Goal: Task Accomplishment & Management: Complete application form

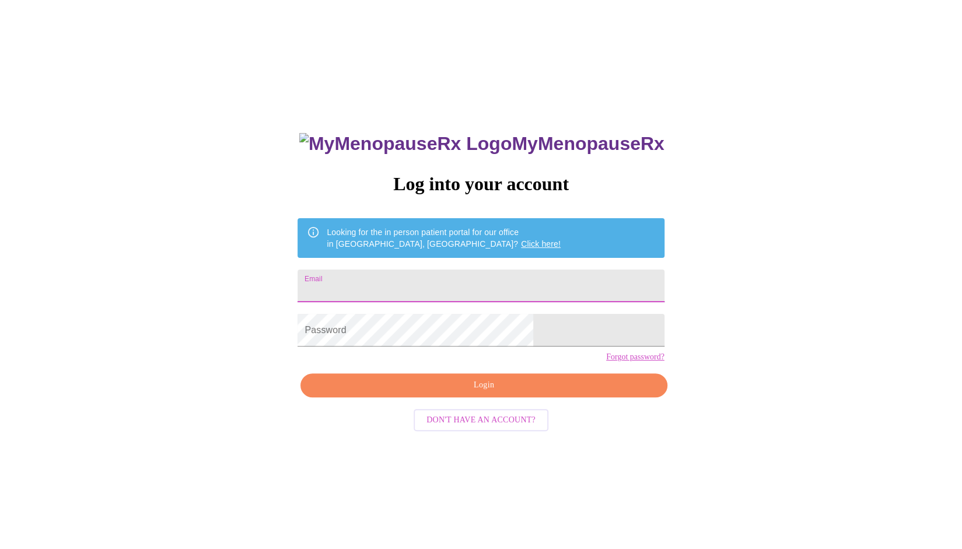
click at [396, 272] on input "Email" at bounding box center [480, 285] width 366 height 33
click at [397, 272] on input "Email" at bounding box center [480, 285] width 366 height 33
click at [414, 278] on input "Email" at bounding box center [480, 285] width 366 height 33
type input "[PERSON_NAME][EMAIL_ADDRESS][DOMAIN_NAME]"
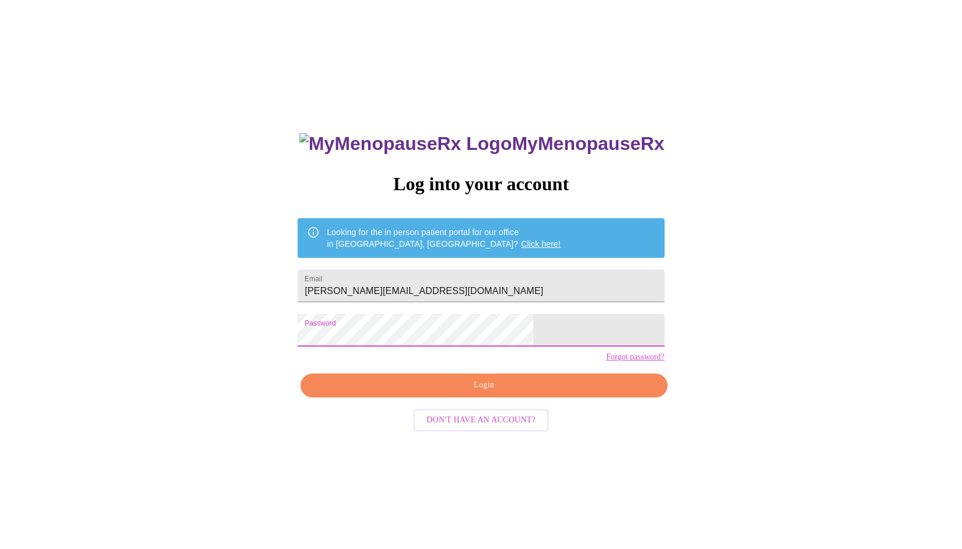
click at [451, 393] on span "Login" at bounding box center [483, 385] width 339 height 15
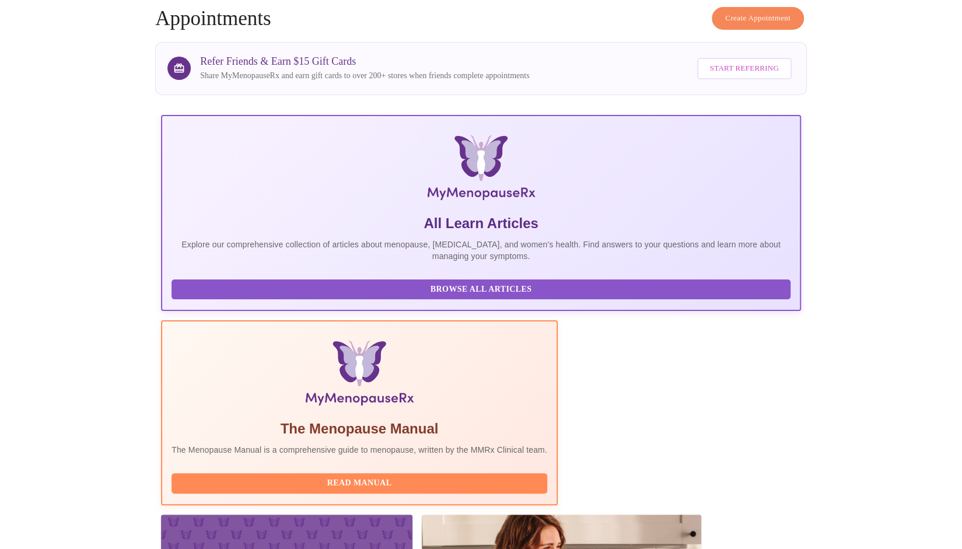
scroll to position [117, 0]
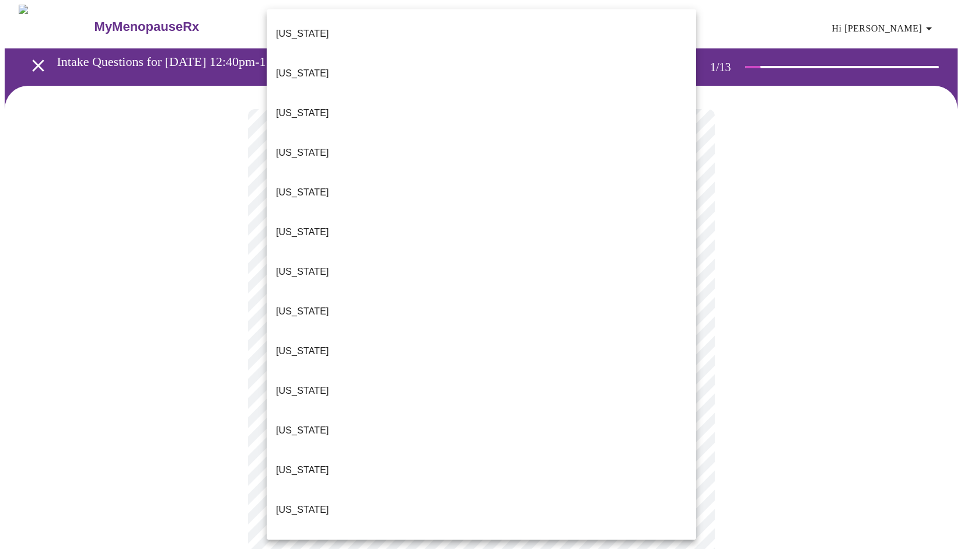
click at [444, 256] on body "MyMenopauseRx Appointments Messaging Labs Uploads Medications Community Refer a…" at bounding box center [485, 537] width 961 height 1064
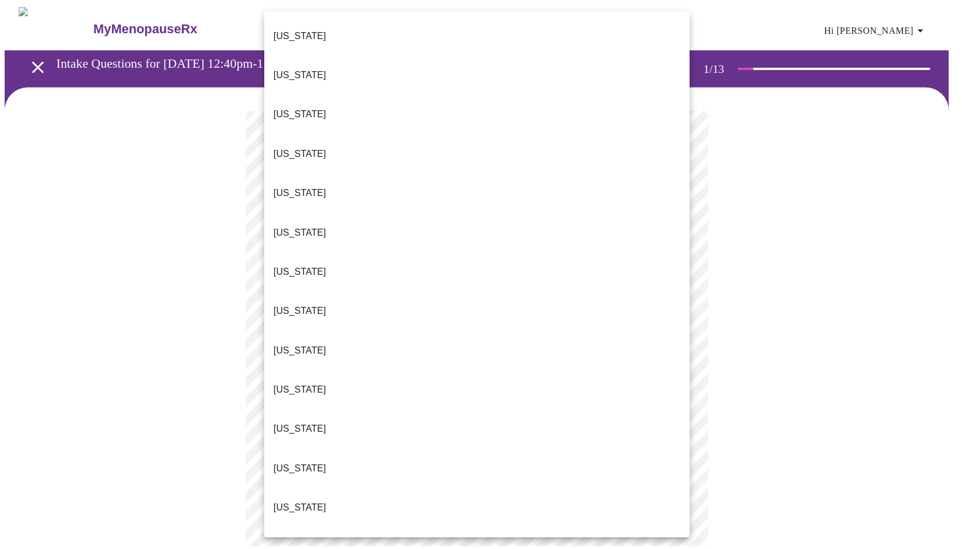
scroll to position [877, 0]
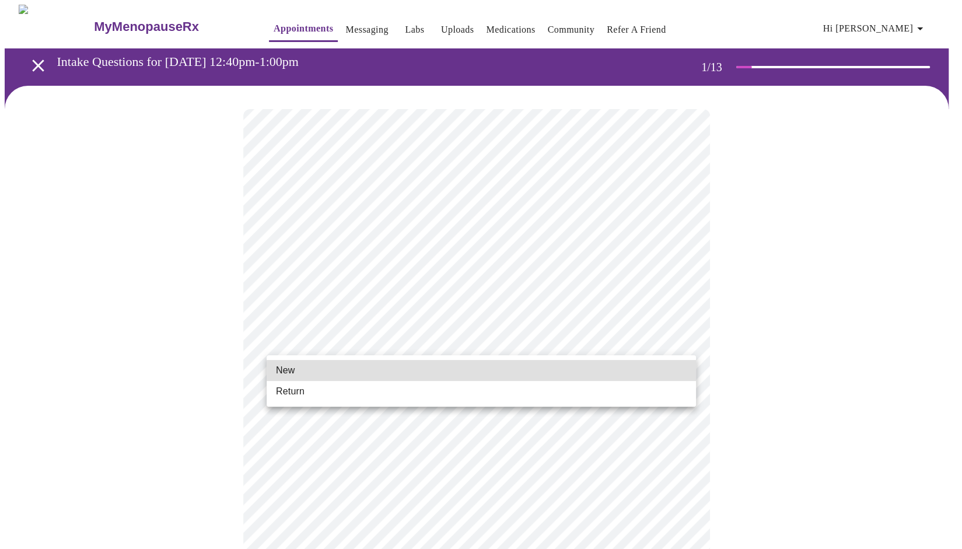
click at [393, 349] on body "MyMenopauseRx Appointments Messaging Labs Uploads Medications Community Refer a…" at bounding box center [481, 533] width 952 height 1057
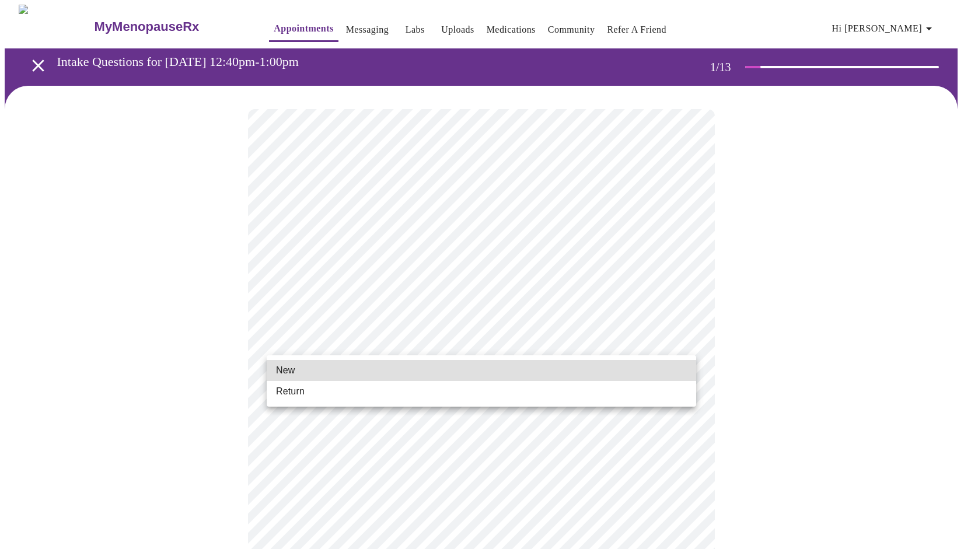
click at [383, 393] on li "Return" at bounding box center [481, 391] width 429 height 21
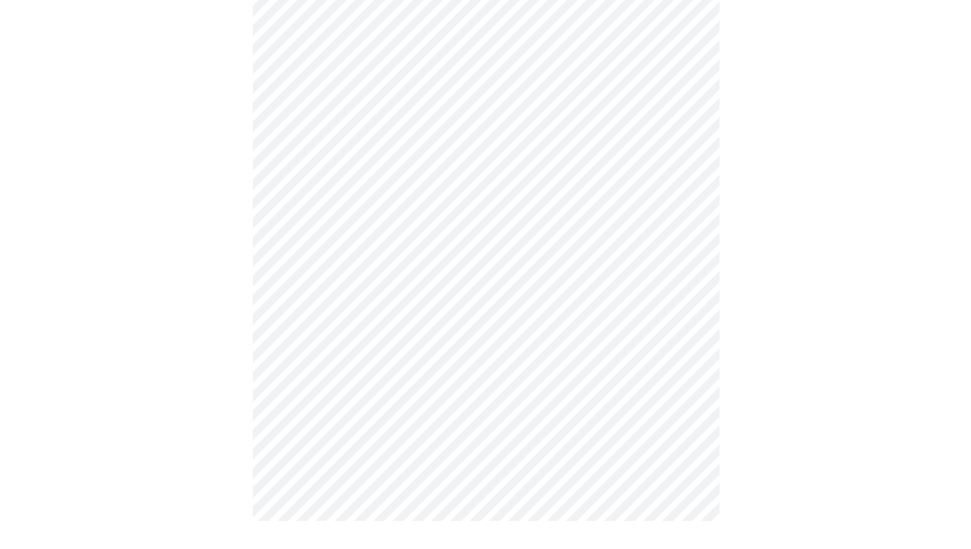
scroll to position [0, 0]
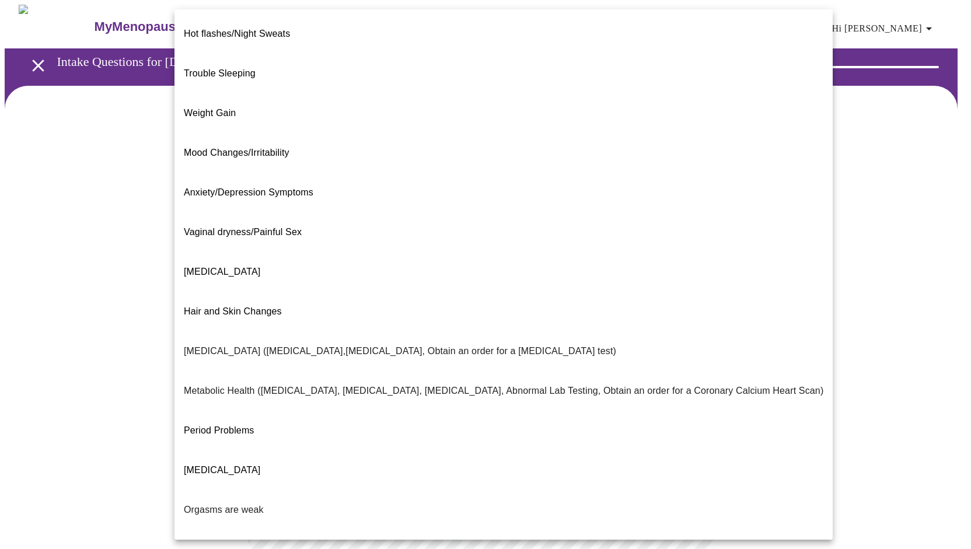
click at [348, 246] on body "MyMenopauseRx Appointments Messaging Labs Uploads Medications Community Refer a…" at bounding box center [485, 355] width 961 height 701
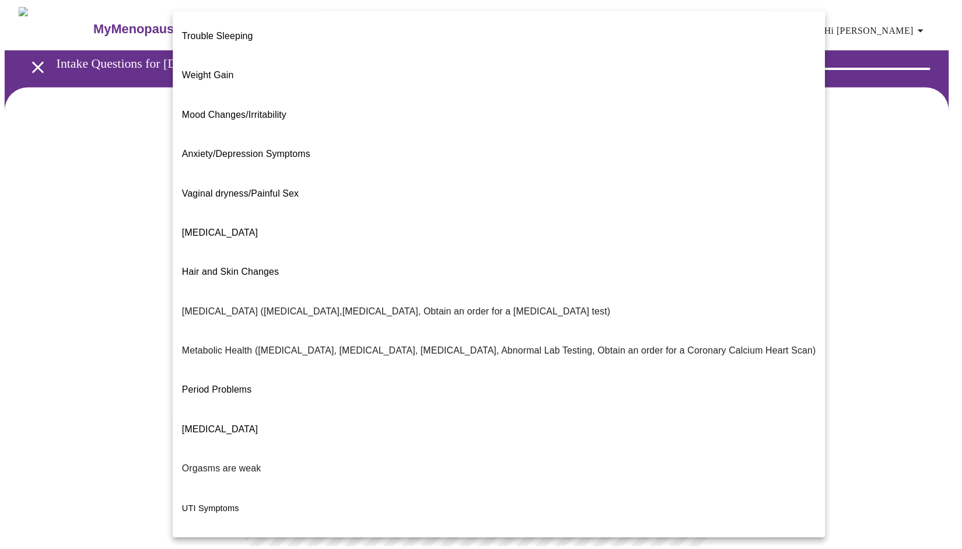
scroll to position [55, 0]
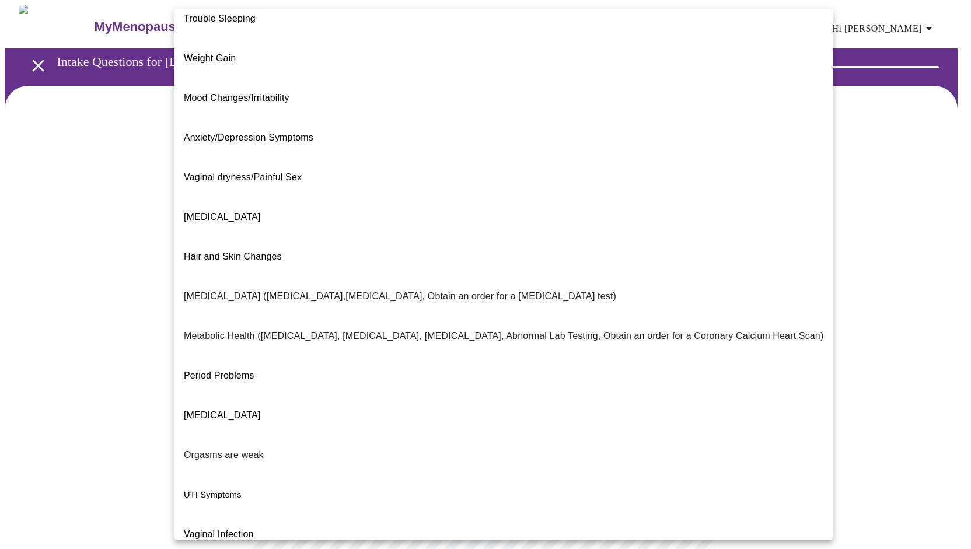
click at [108, 214] on div at bounding box center [485, 274] width 971 height 549
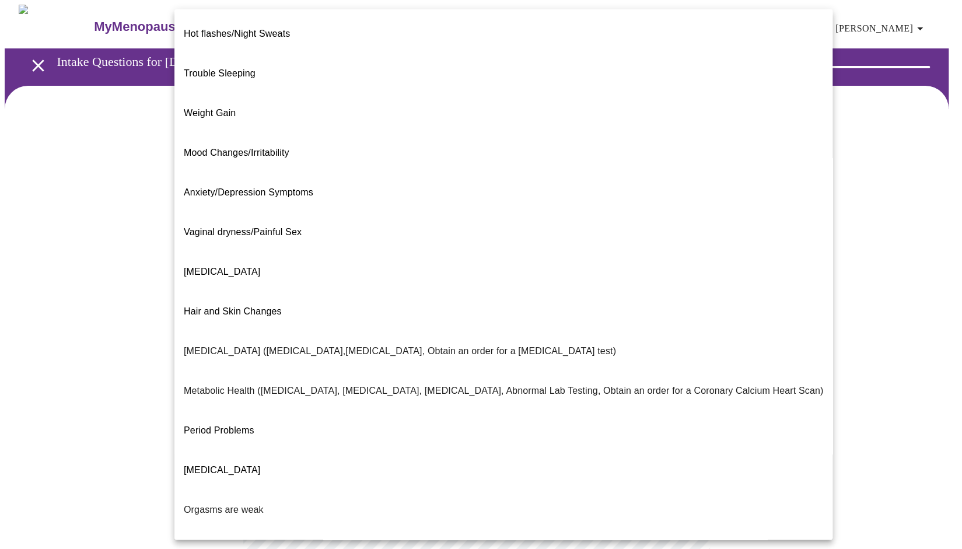
click at [280, 241] on body "MyMenopauseRx Appointments Messaging Labs Uploads Medications Community Refer a…" at bounding box center [481, 355] width 952 height 701
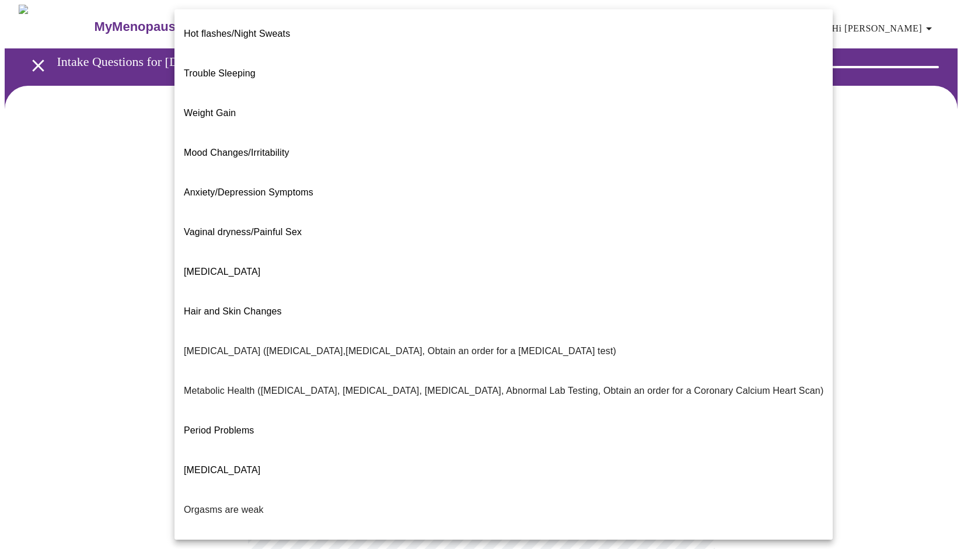
click at [274, 252] on li "[MEDICAL_DATA]" at bounding box center [503, 272] width 658 height 40
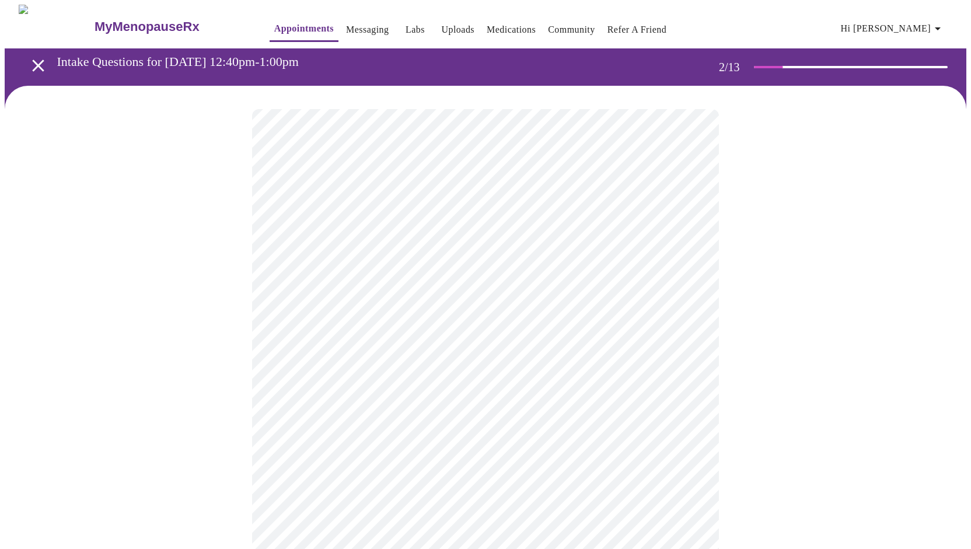
click at [346, 359] on body "MyMenopauseRx Appointments Messaging Labs Uploads Medications Community Refer a…" at bounding box center [485, 352] width 961 height 694
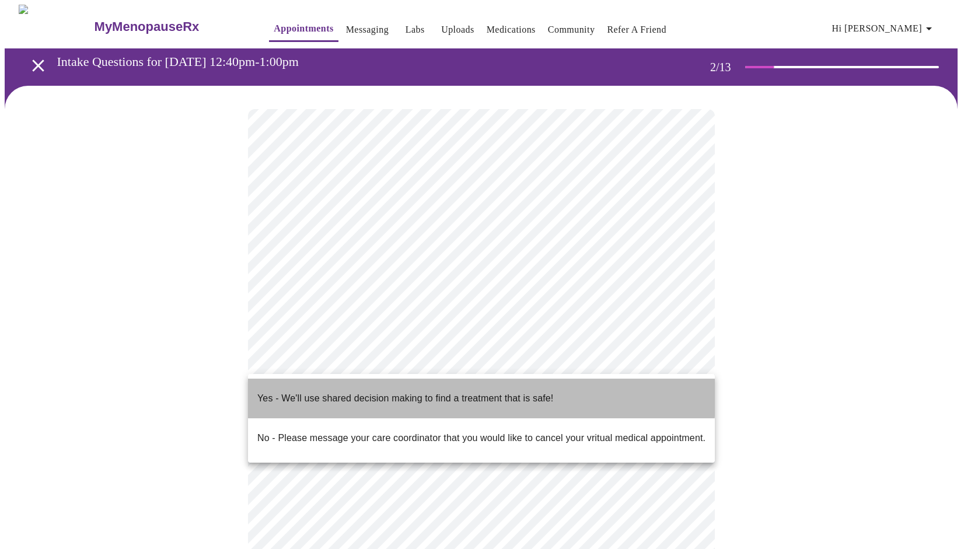
click at [344, 391] on p "Yes - We'll use shared decision making to find a treatment that is safe!" at bounding box center [405, 398] width 296 height 14
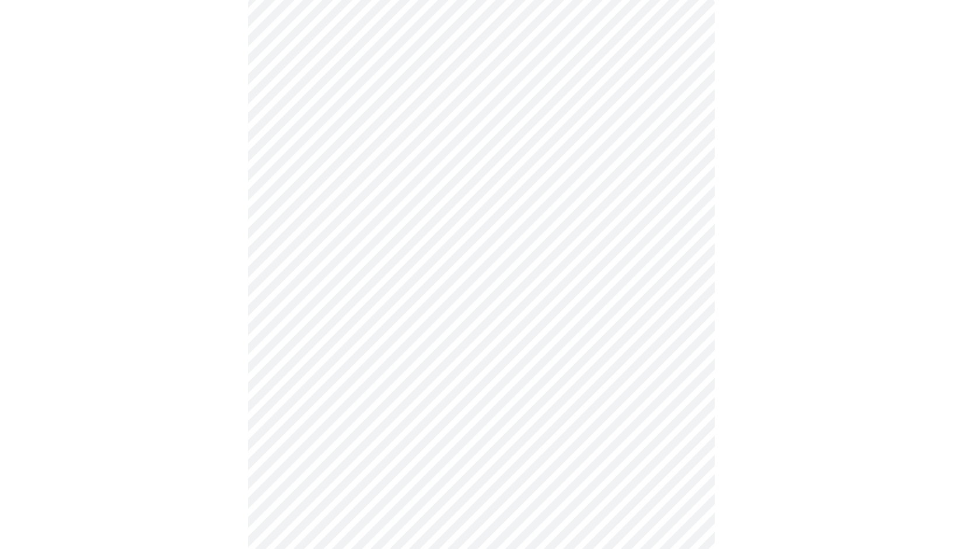
scroll to position [0, 0]
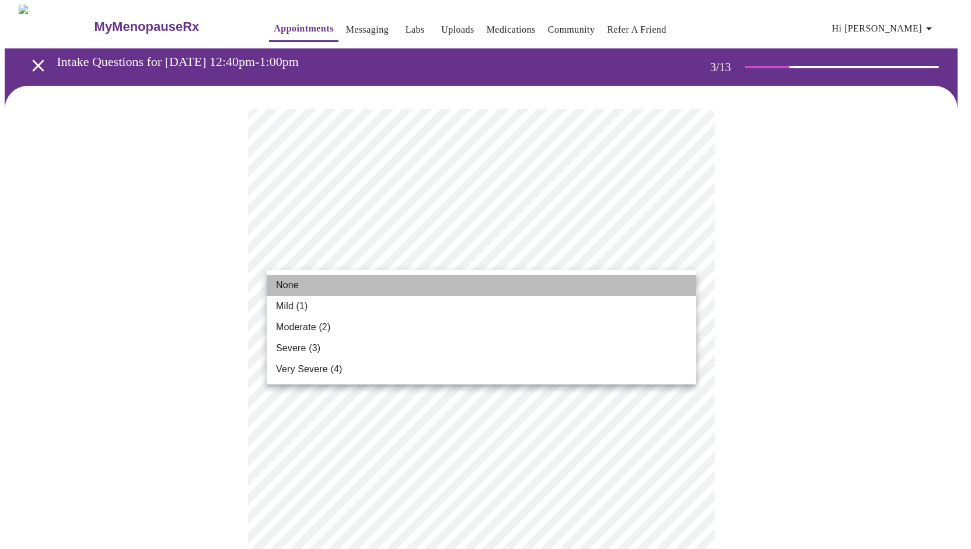
click at [401, 289] on li "None" at bounding box center [481, 285] width 429 height 21
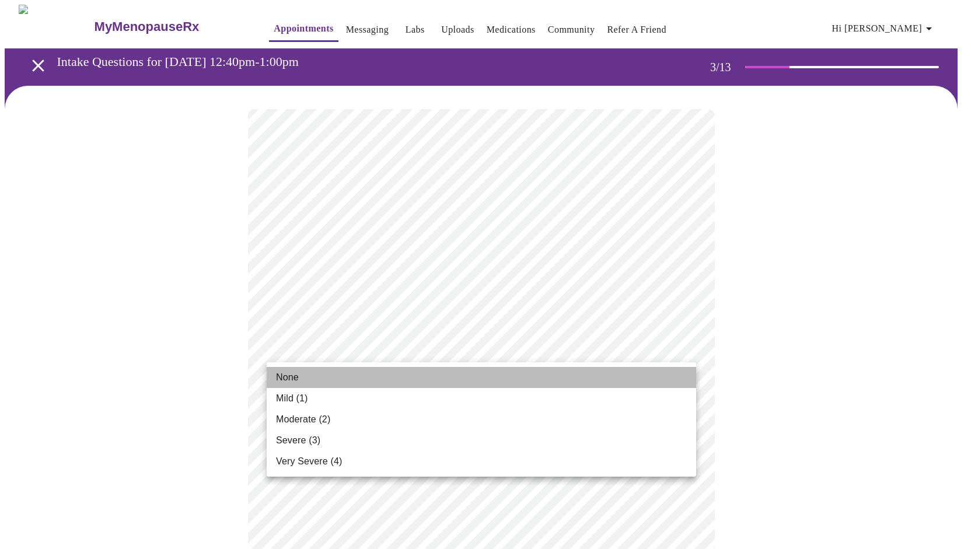
click at [385, 381] on li "None" at bounding box center [481, 377] width 429 height 21
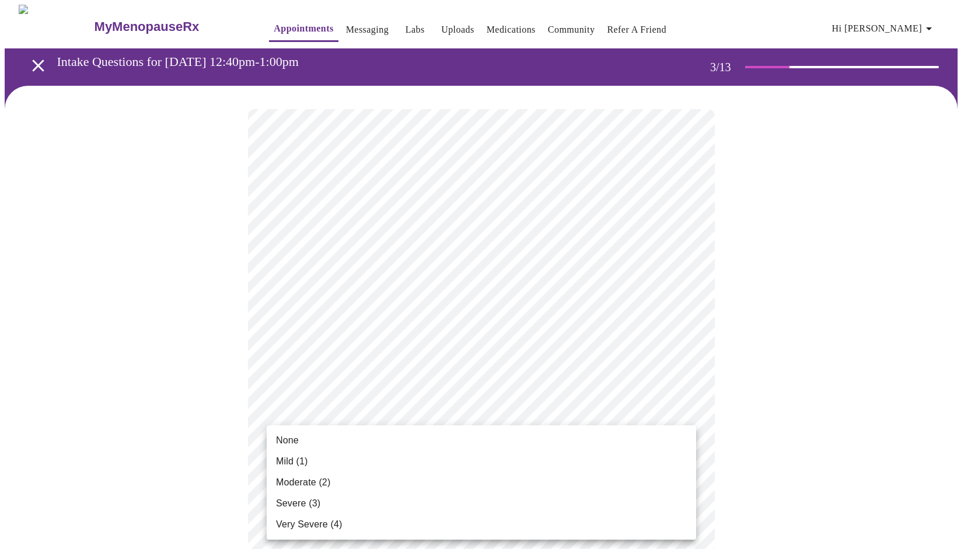
click at [390, 477] on li "Moderate (2)" at bounding box center [481, 482] width 429 height 21
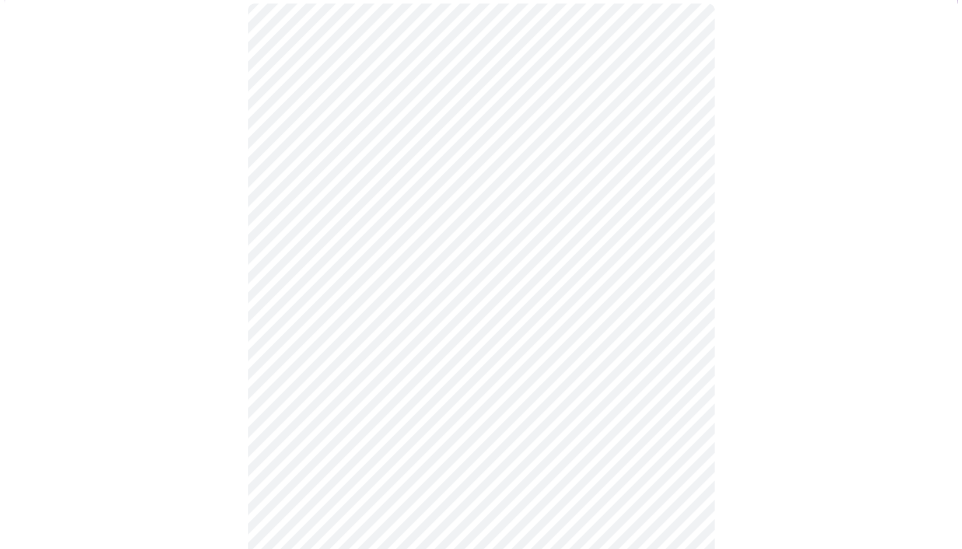
scroll to position [117, 0]
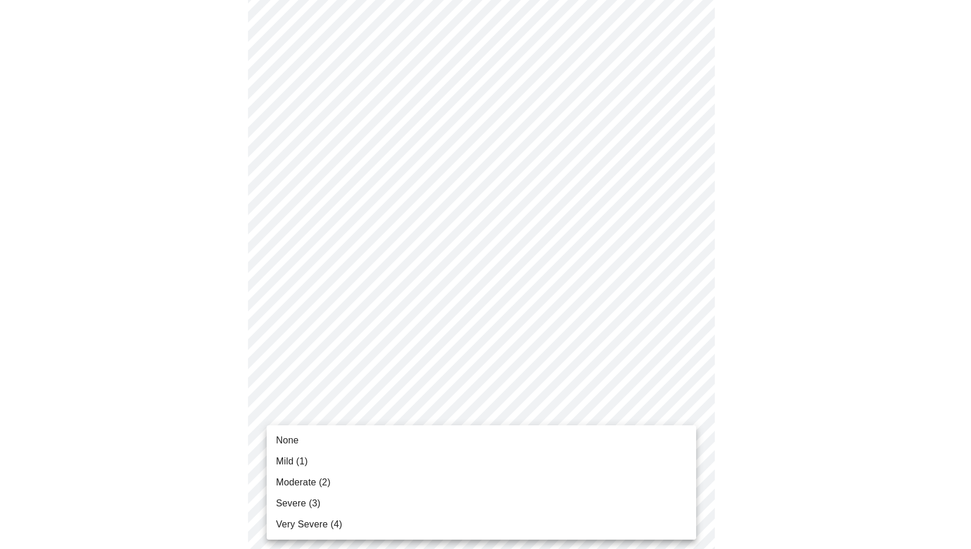
click at [393, 463] on li "Mild (1)" at bounding box center [481, 461] width 429 height 21
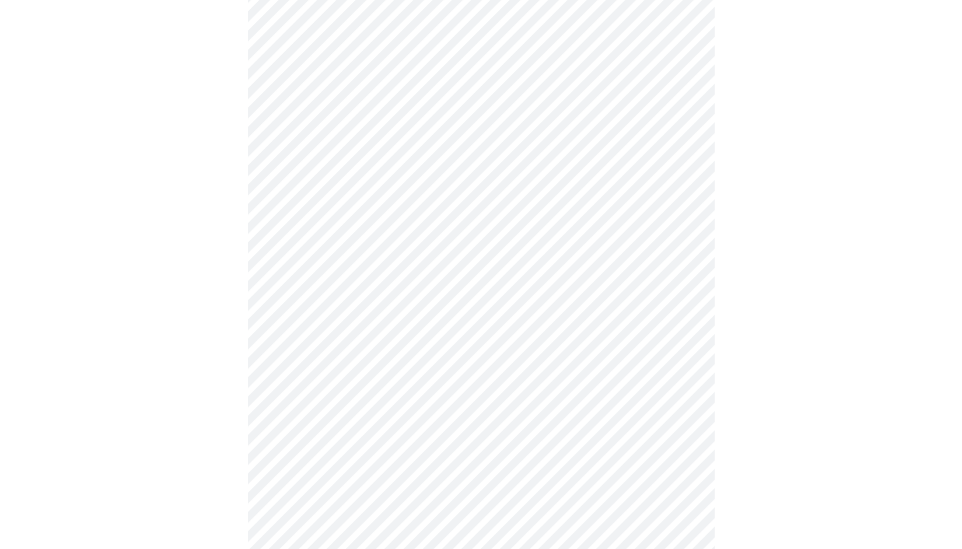
scroll to position [292, 0]
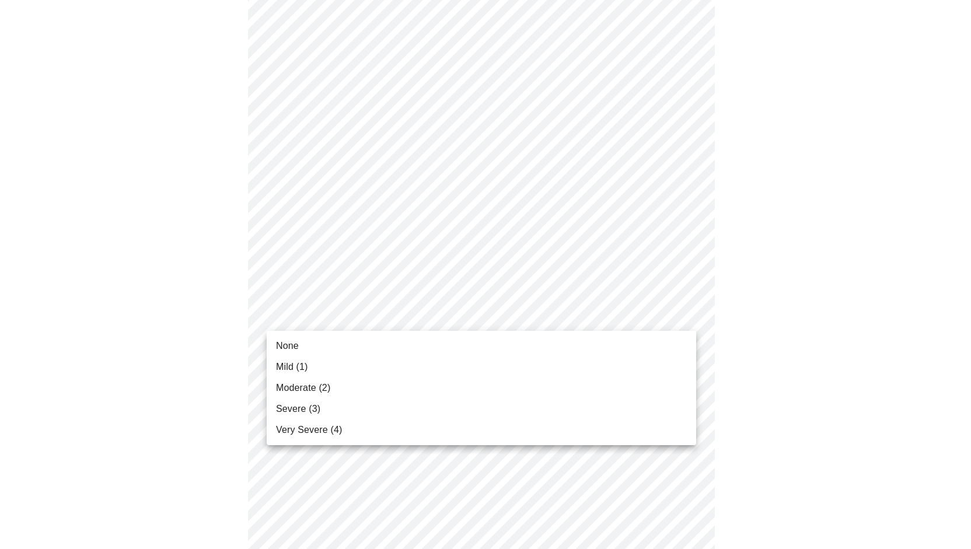
click at [425, 314] on body "MyMenopauseRx Appointments Messaging Labs Uploads Medications Community Refer a…" at bounding box center [485, 456] width 961 height 1486
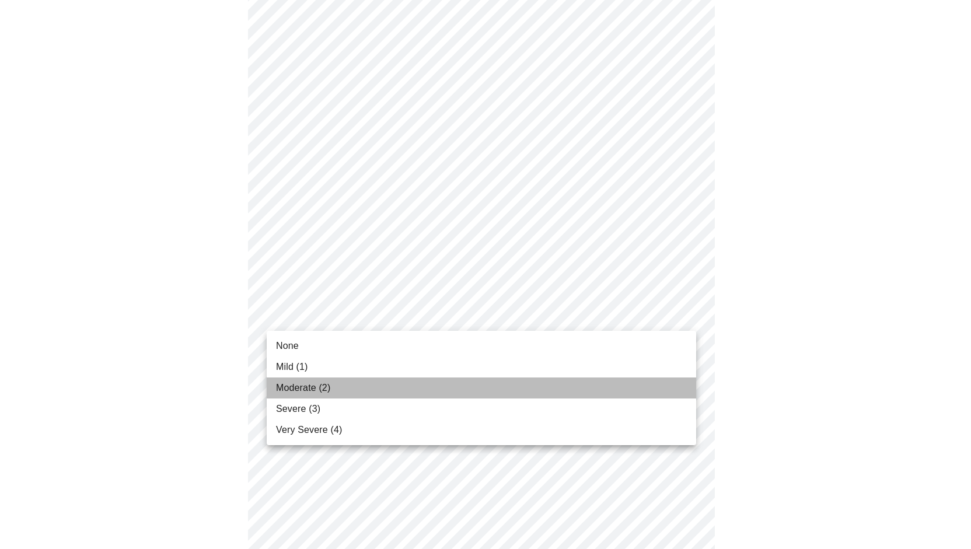
click at [428, 383] on li "Moderate (2)" at bounding box center [481, 387] width 429 height 21
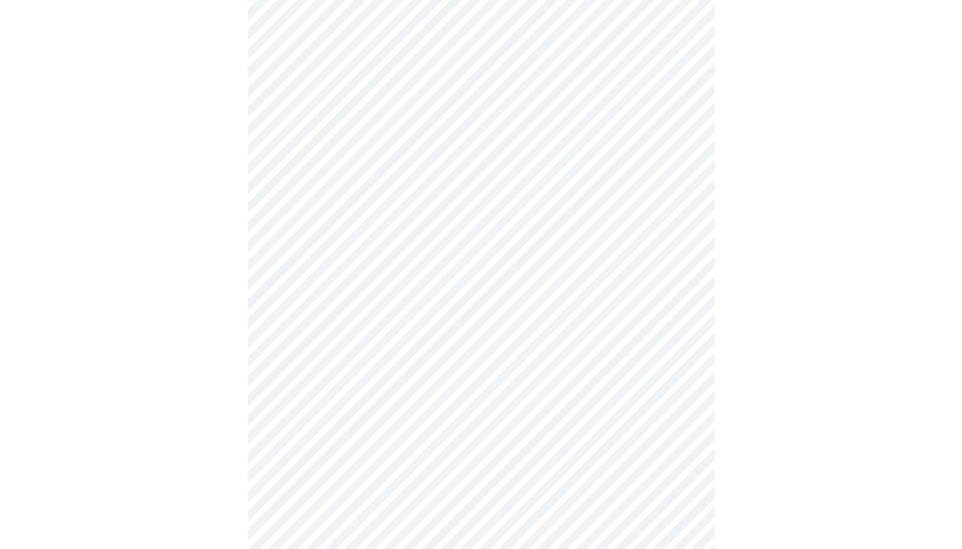
click at [416, 391] on body "MyMenopauseRx Appointments Messaging Labs Uploads Medications Community Refer a…" at bounding box center [481, 448] width 952 height 1470
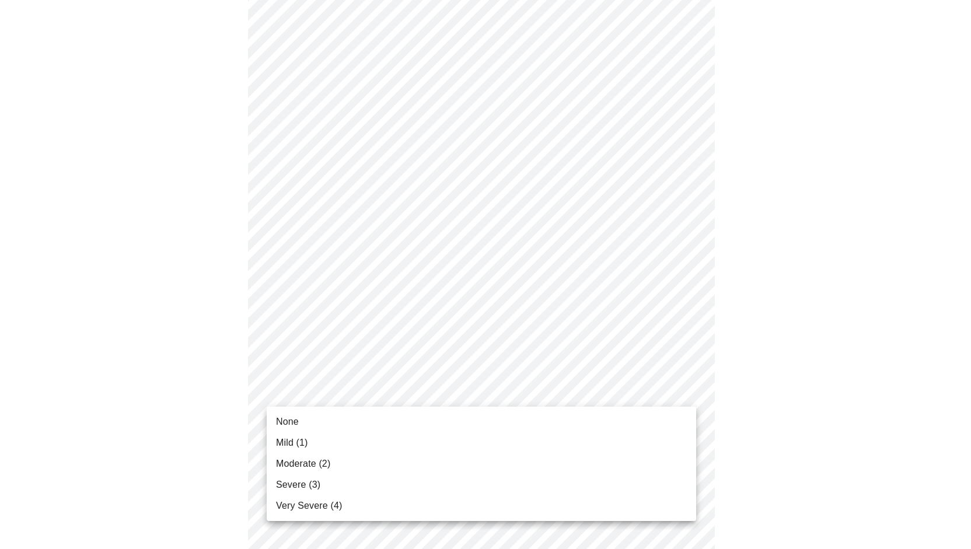
click at [384, 463] on li "Moderate (2)" at bounding box center [481, 463] width 429 height 21
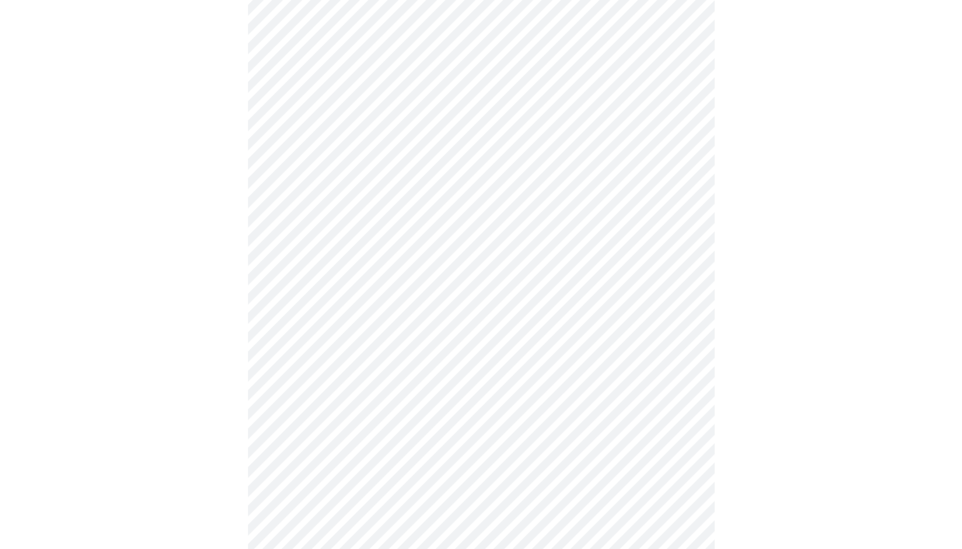
scroll to position [408, 0]
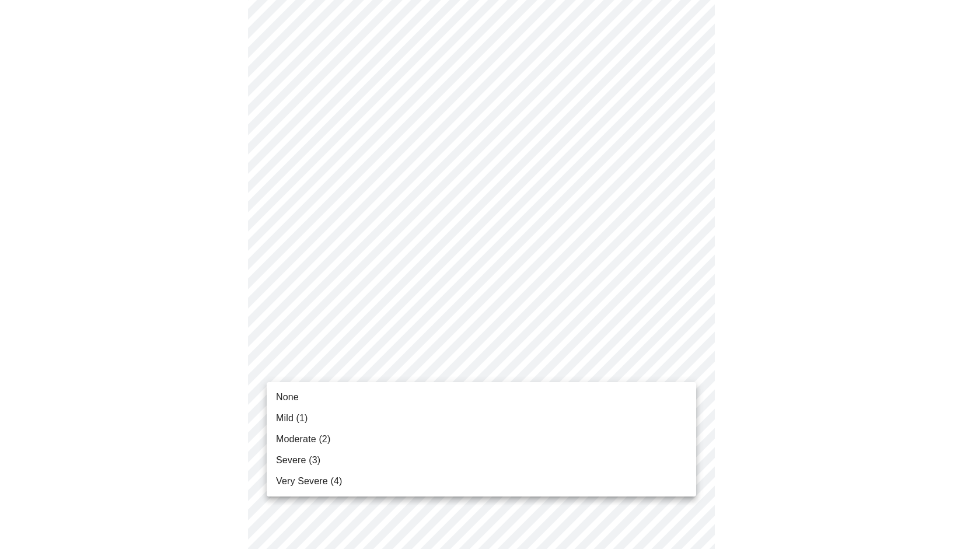
click at [399, 366] on body "MyMenopauseRx Appointments Messaging Labs Uploads Medications Community Refer a…" at bounding box center [485, 323] width 961 height 1454
click at [394, 437] on li "Moderate (2)" at bounding box center [481, 439] width 429 height 21
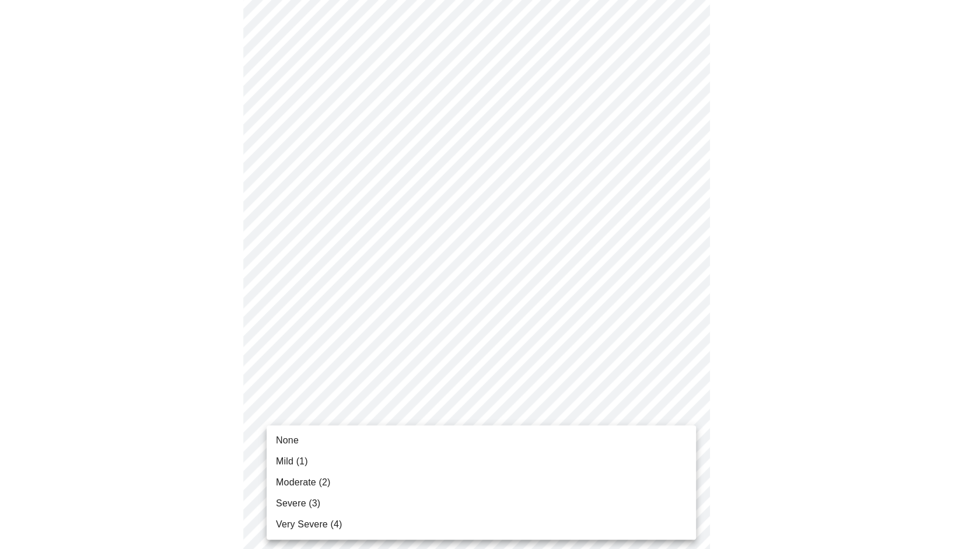
click at [398, 459] on body "MyMenopauseRx Appointments Messaging Labs Uploads Medications Community Refer a…" at bounding box center [481, 314] width 952 height 1437
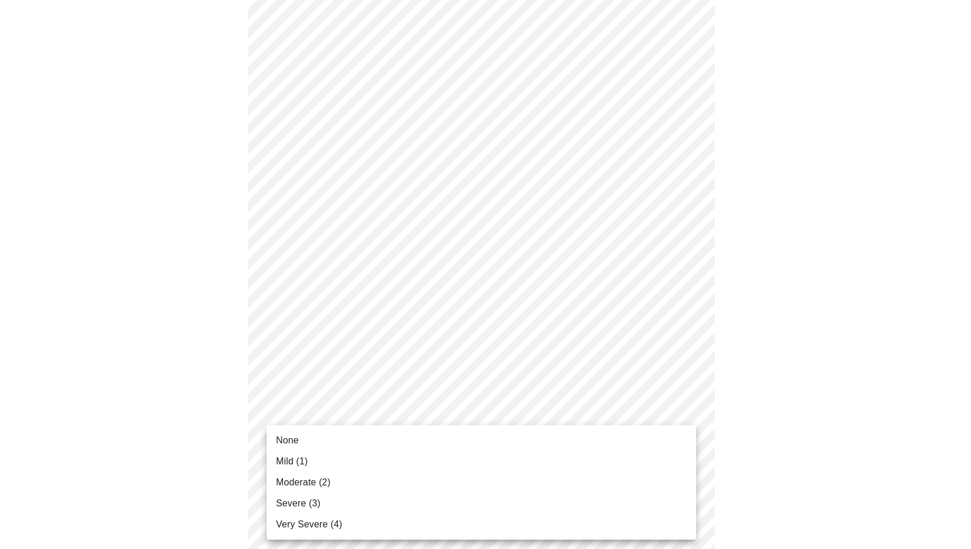
click at [373, 505] on li "Severe (3)" at bounding box center [481, 503] width 429 height 21
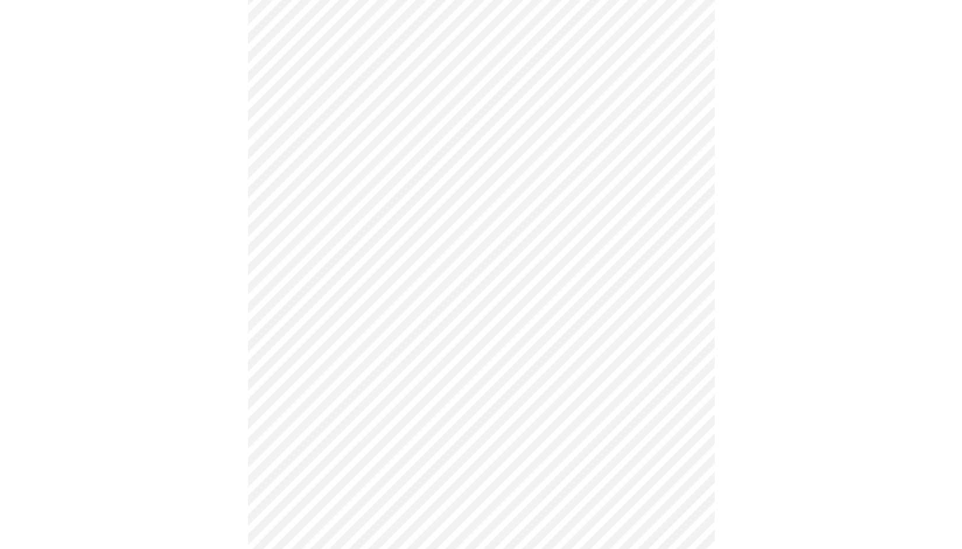
scroll to position [525, 0]
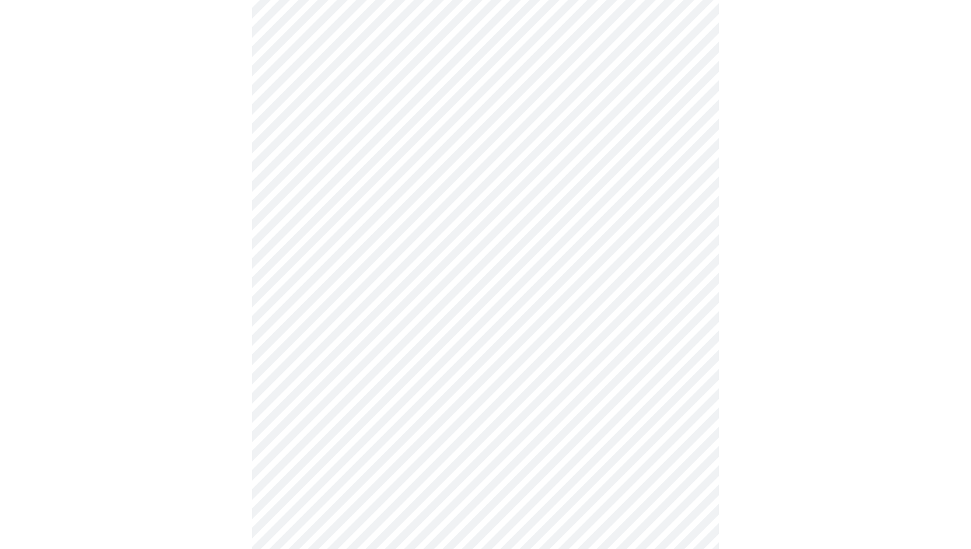
click at [394, 439] on body "MyMenopauseRx Appointments Messaging Labs Uploads Medications Community Refer a…" at bounding box center [485, 190] width 961 height 1421
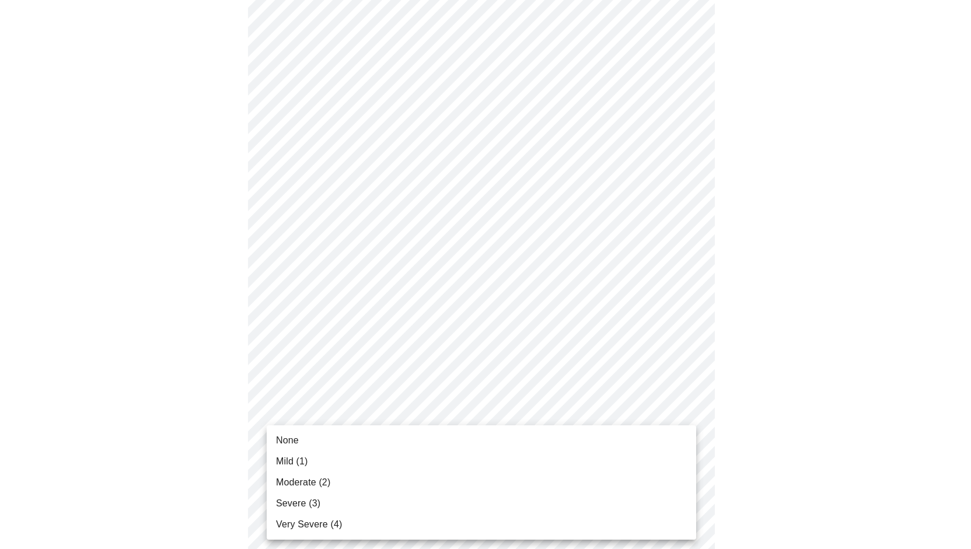
click at [374, 442] on li "None" at bounding box center [481, 440] width 429 height 21
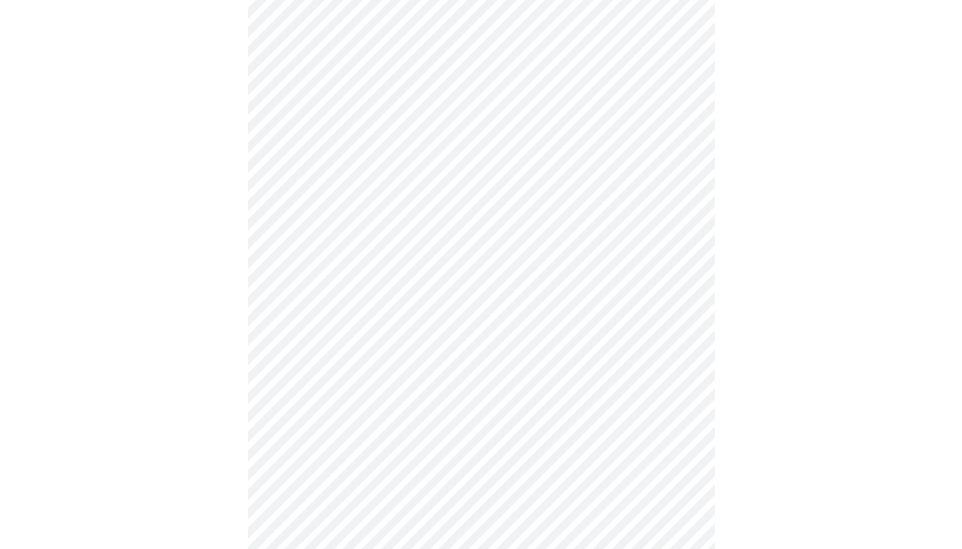
scroll to position [642, 0]
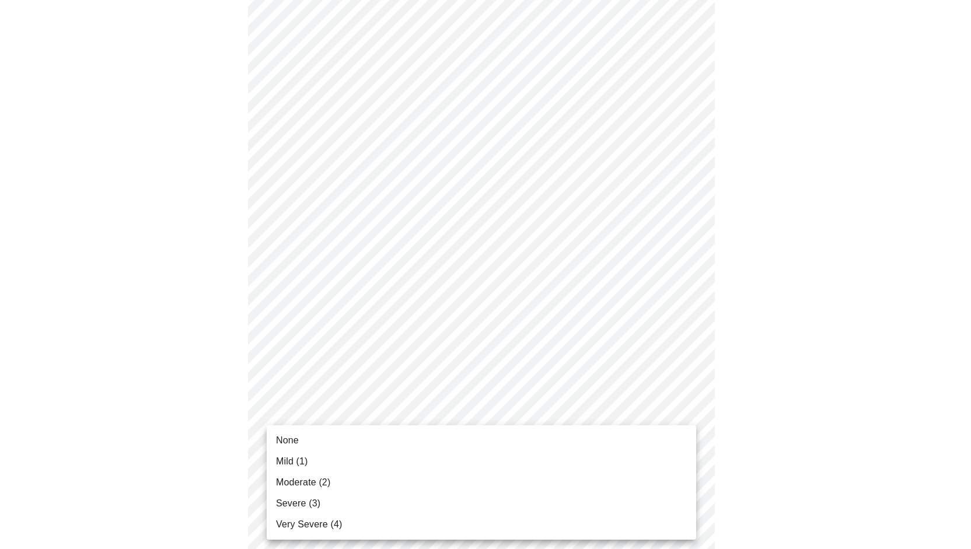
click at [400, 410] on body "MyMenopauseRx Appointments Messaging Labs Uploads Medications Community Refer a…" at bounding box center [485, 65] width 961 height 1405
click at [396, 434] on li "None" at bounding box center [481, 440] width 429 height 21
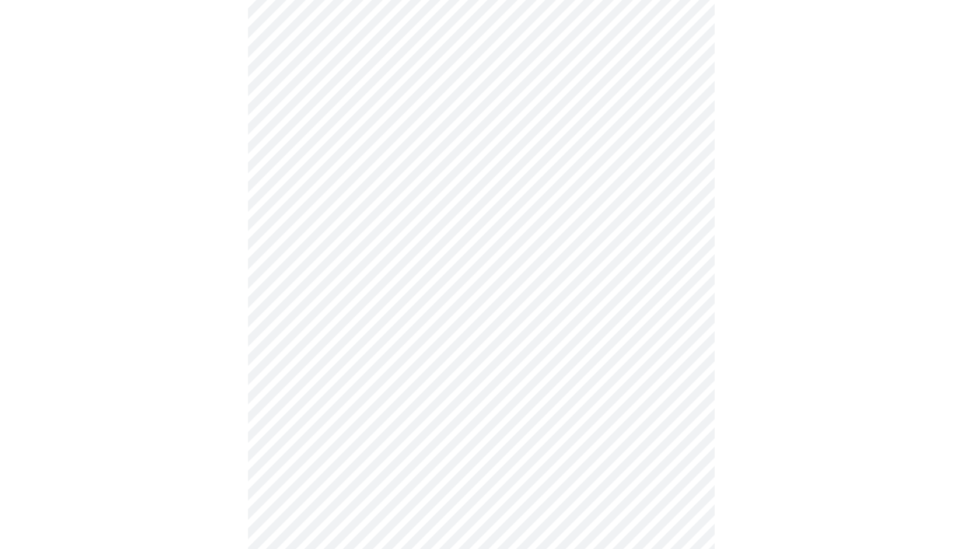
scroll to position [758, 0]
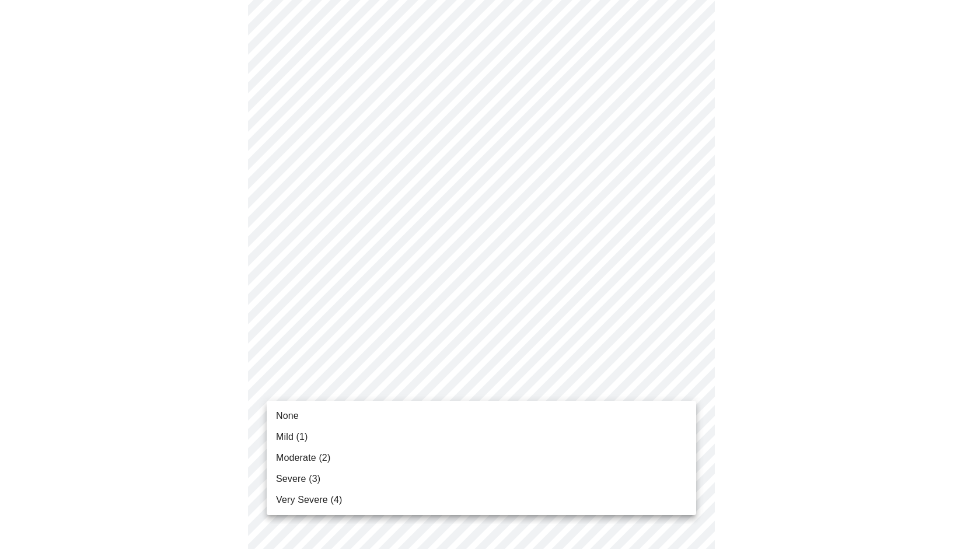
click at [407, 435] on li "Mild (1)" at bounding box center [481, 436] width 429 height 21
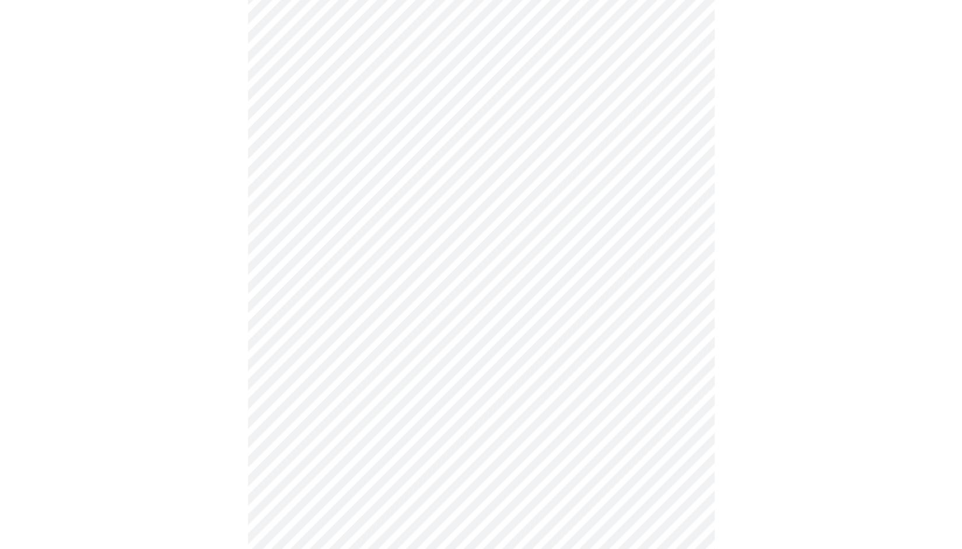
scroll to position [350, 0]
click at [387, 312] on body "MyMenopauseRx Appointments Messaging Labs Uploads Medications Community Refer a…" at bounding box center [481, 206] width 952 height 1103
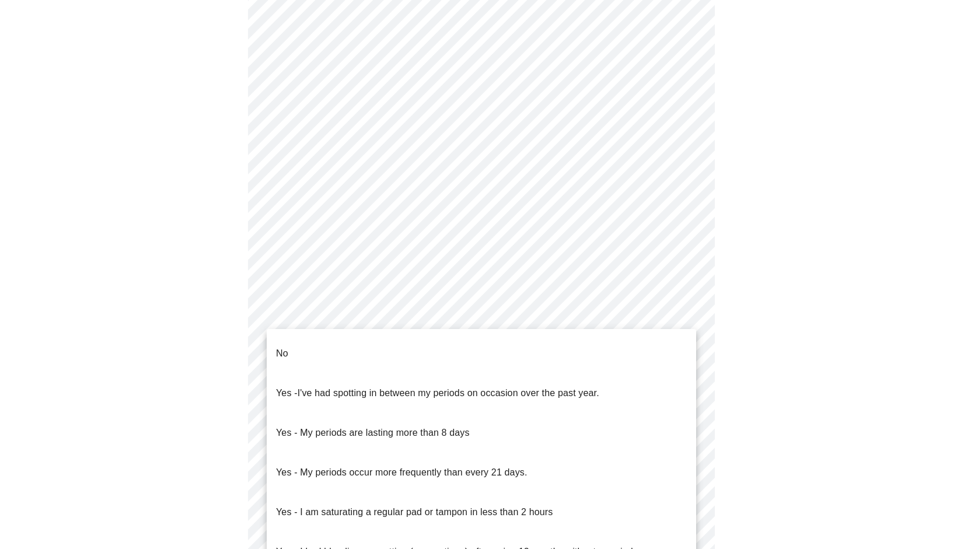
click at [369, 388] on span "I've had spotting in between my periods on occasion over the past year." at bounding box center [448, 393] width 302 height 10
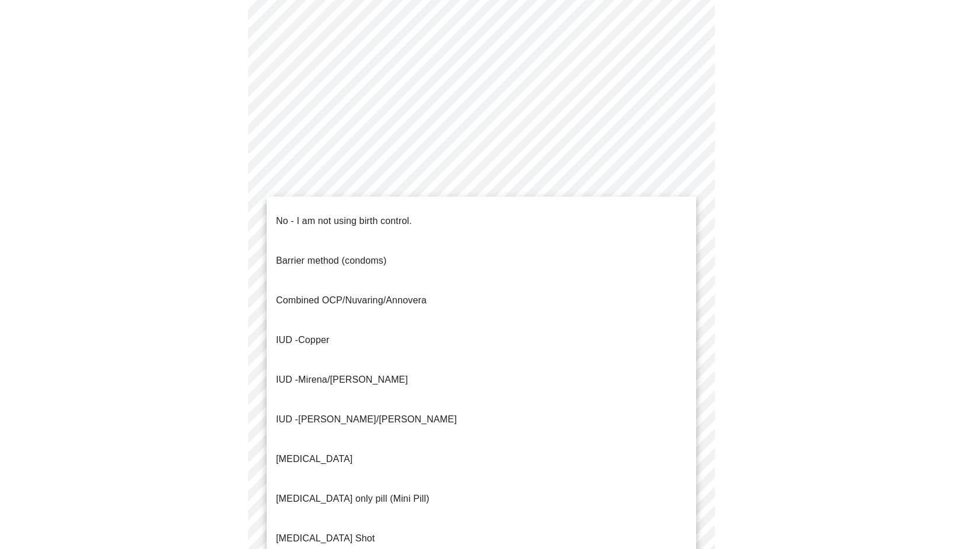
click at [370, 401] on body "MyMenopauseRx Appointments Messaging Labs Uploads Medications Community Refer a…" at bounding box center [485, 203] width 961 height 1096
click at [331, 492] on p "[MEDICAL_DATA] only pill (Mini Pill)" at bounding box center [352, 499] width 153 height 14
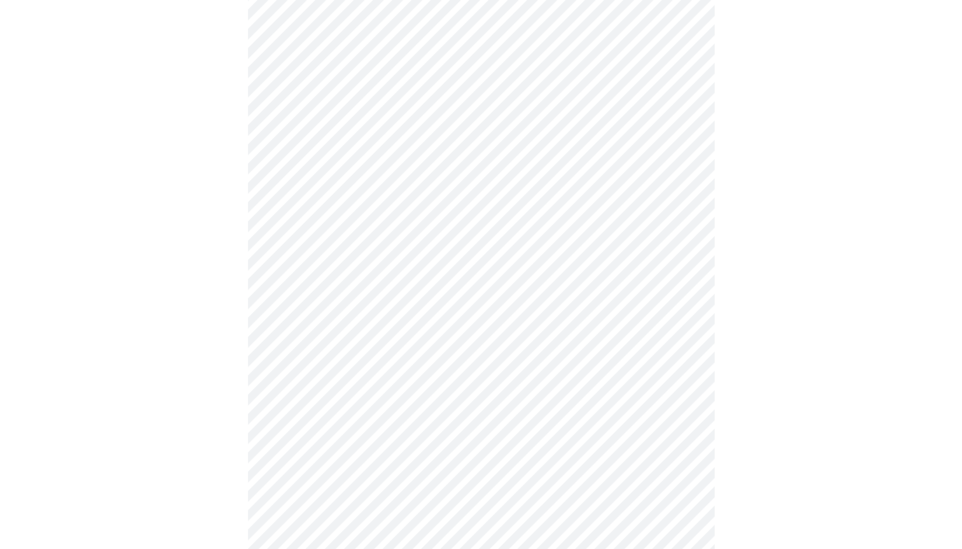
scroll to position [408, 0]
click at [335, 430] on body "MyMenopauseRx Appointments Messaging Labs Uploads Medications Community Refer a…" at bounding box center [481, 140] width 952 height 1089
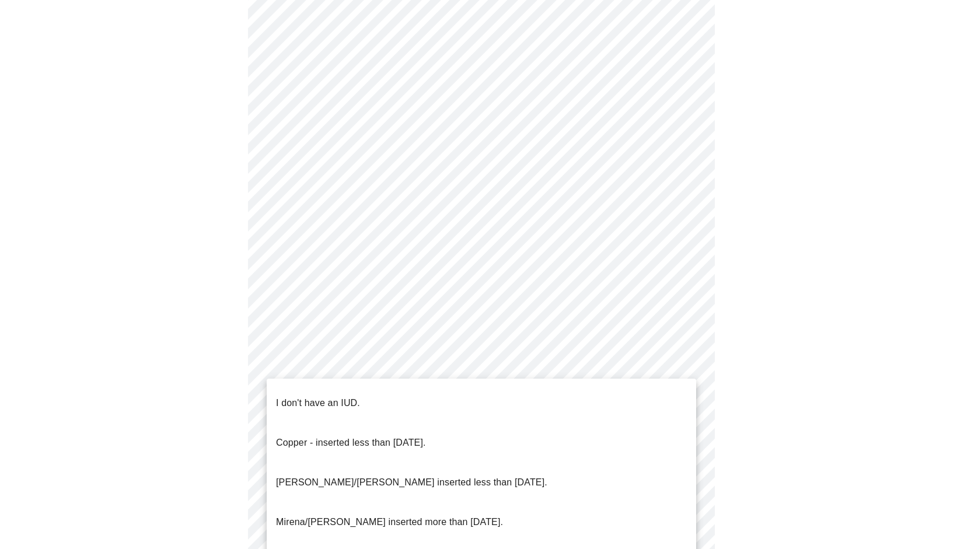
click at [335, 400] on span "I don't have an IUD." at bounding box center [318, 403] width 84 height 33
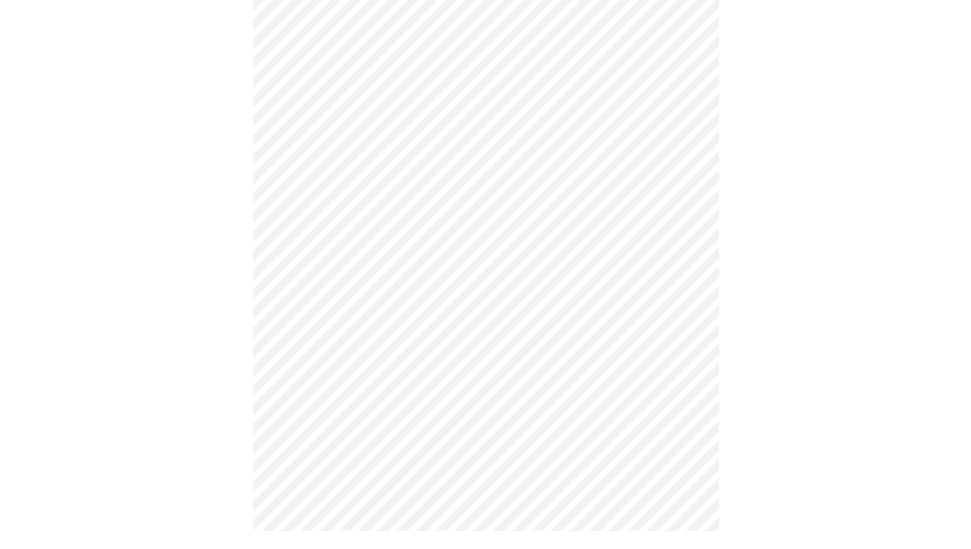
scroll to position [533, 0]
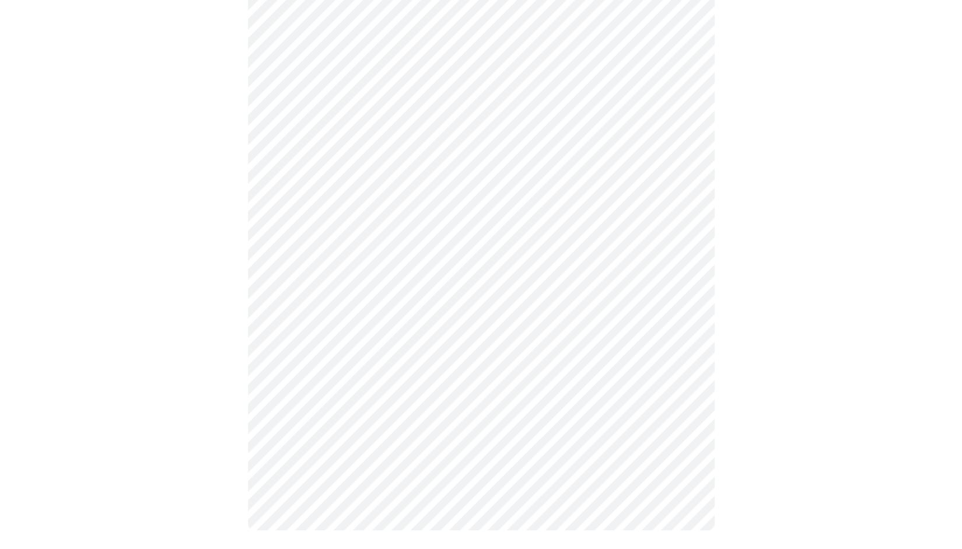
click at [338, 389] on body "MyMenopauseRx Appointments Messaging Labs Uploads Medications Community Refer a…" at bounding box center [481, 13] width 952 height 1082
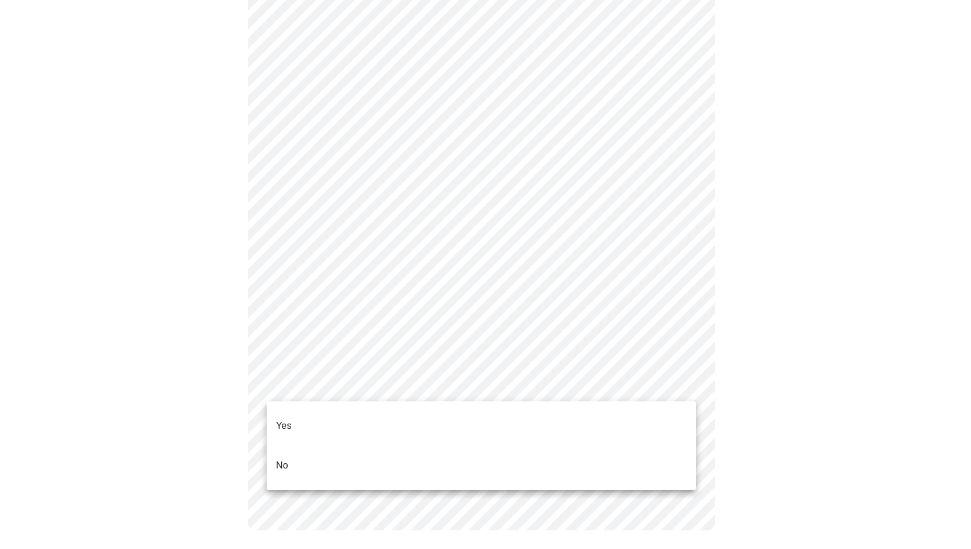
click at [338, 417] on li "Yes" at bounding box center [481, 426] width 429 height 40
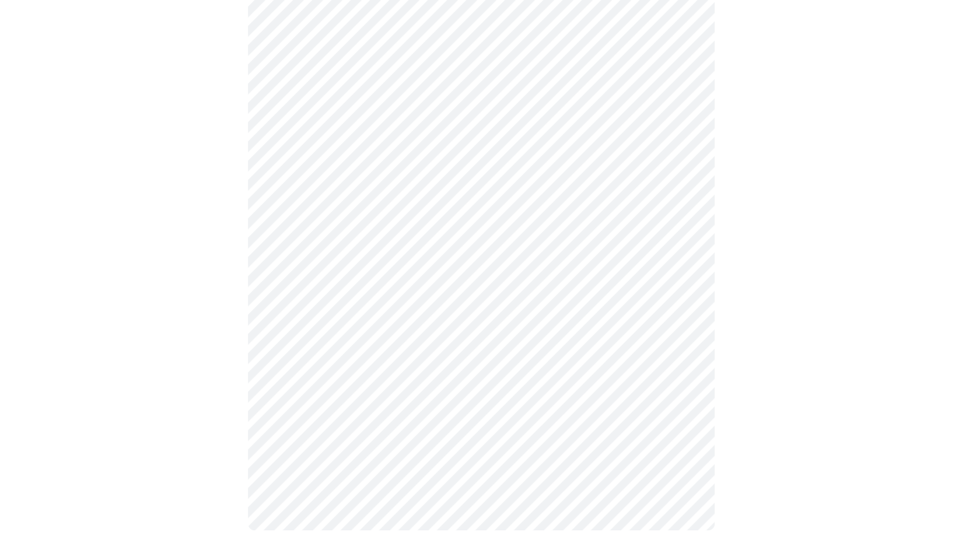
scroll to position [0, 0]
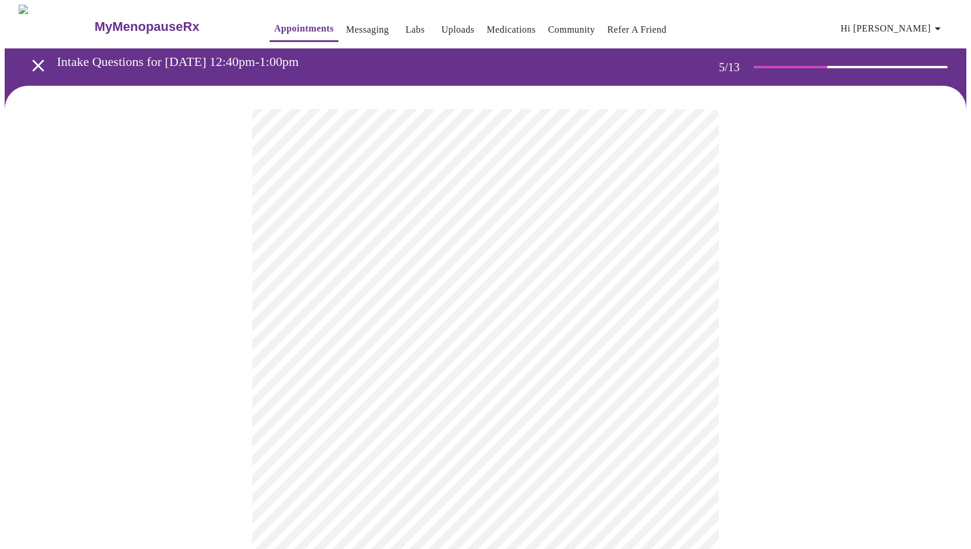
click at [401, 409] on body "MyMenopauseRx Appointments Messaging Labs Uploads Medications Community Refer a…" at bounding box center [485, 436] width 961 height 862
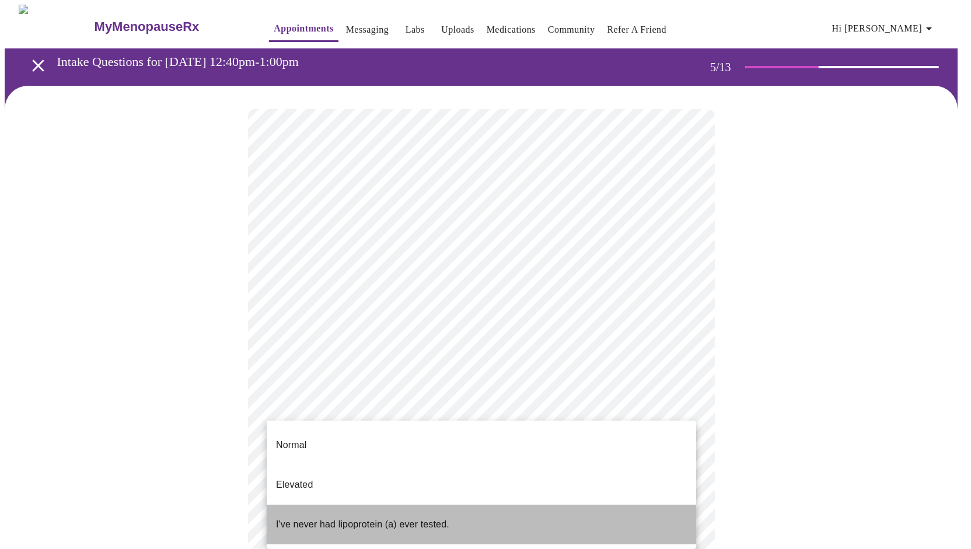
click at [385, 517] on p "I've never had lipoprotein (a) ever tested." at bounding box center [362, 524] width 173 height 14
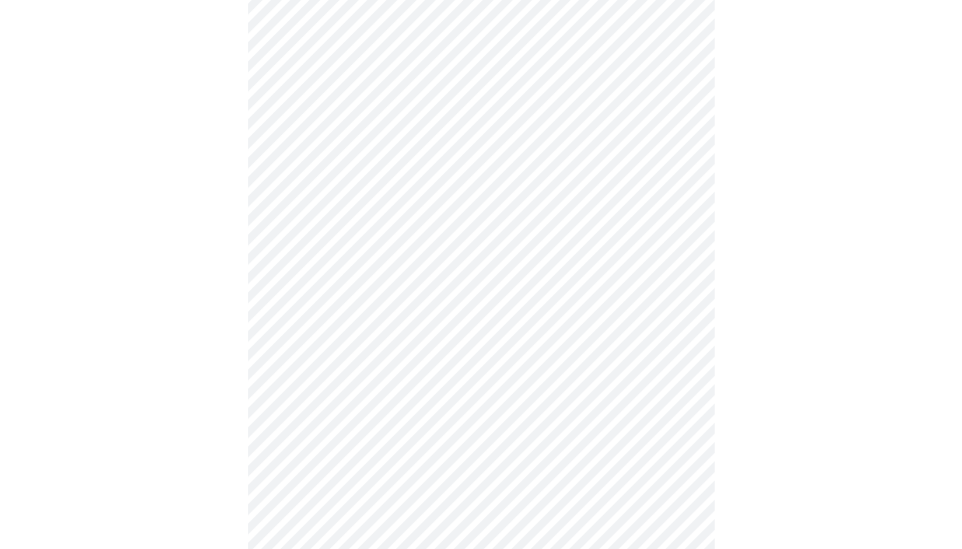
scroll to position [3033, 0]
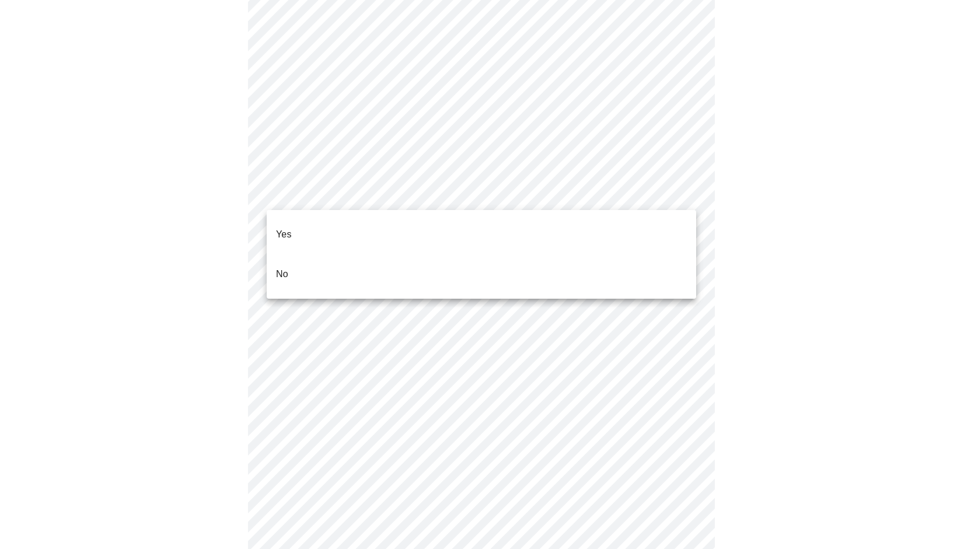
click at [400, 258] on li "No" at bounding box center [481, 274] width 429 height 40
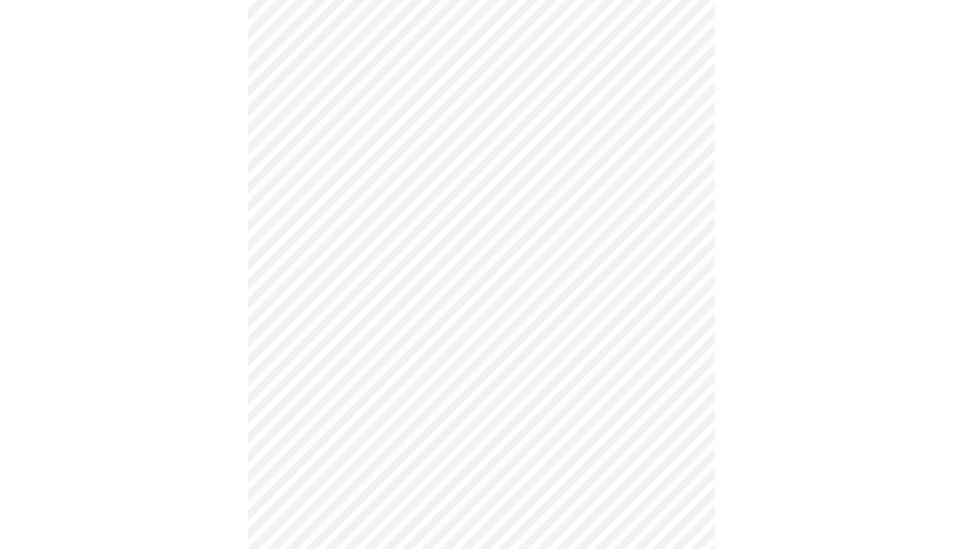
scroll to position [414, 0]
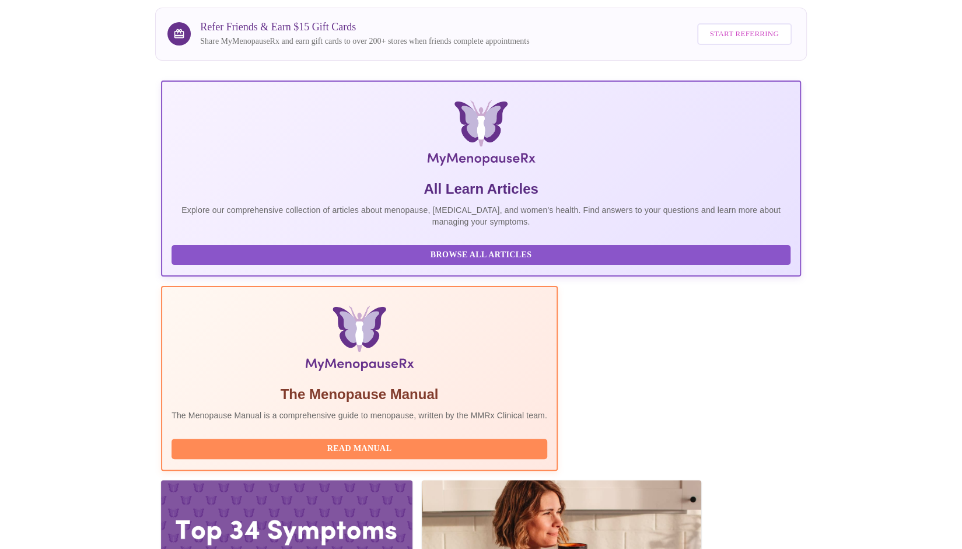
scroll to position [175, 0]
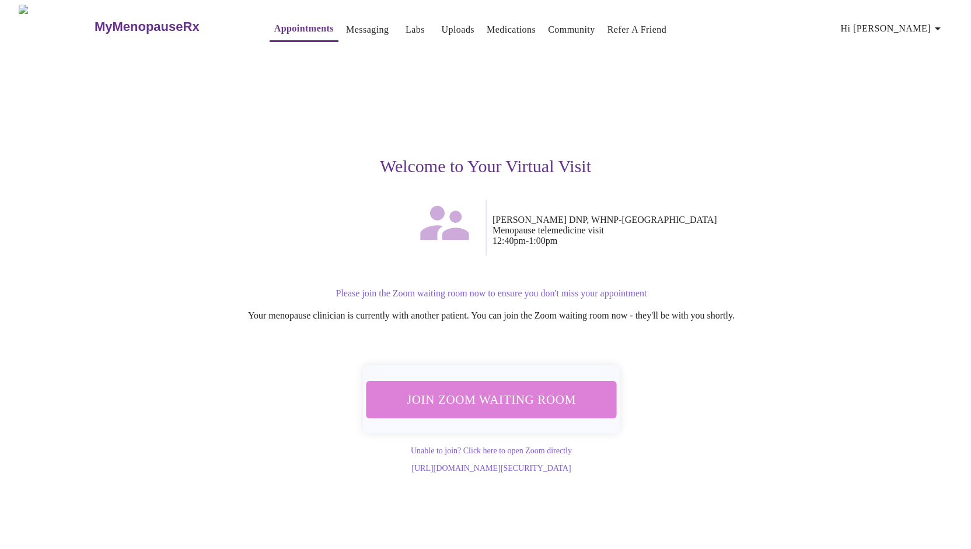
click at [545, 393] on span "Join Zoom Waiting Room" at bounding box center [490, 399] width 219 height 22
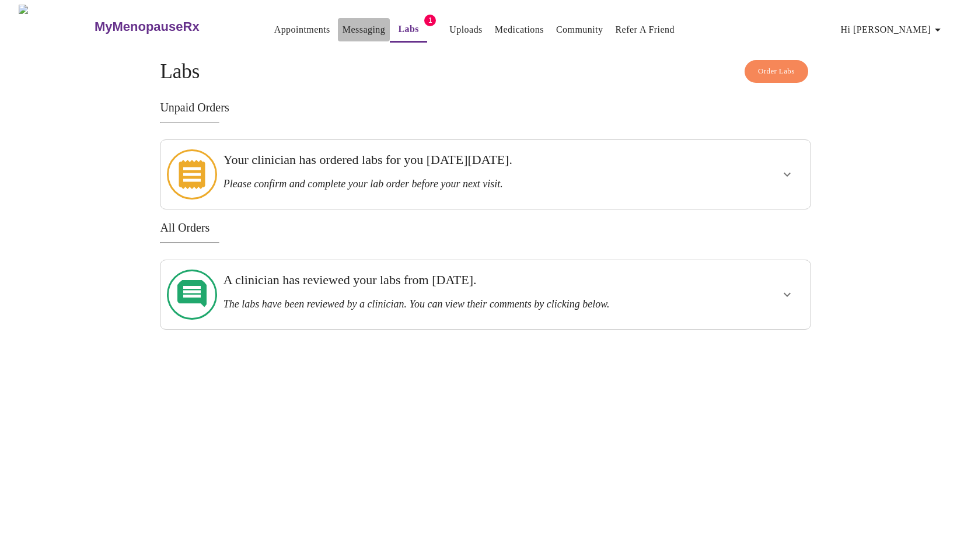
click at [342, 22] on link "Messaging" at bounding box center [363, 30] width 43 height 16
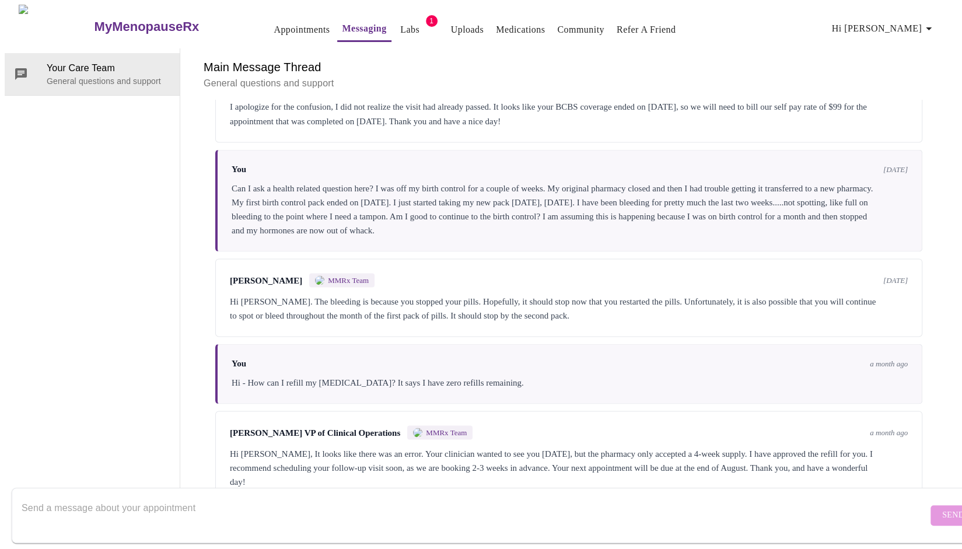
scroll to position [1477, 0]
